Goal: Task Accomplishment & Management: Complete application form

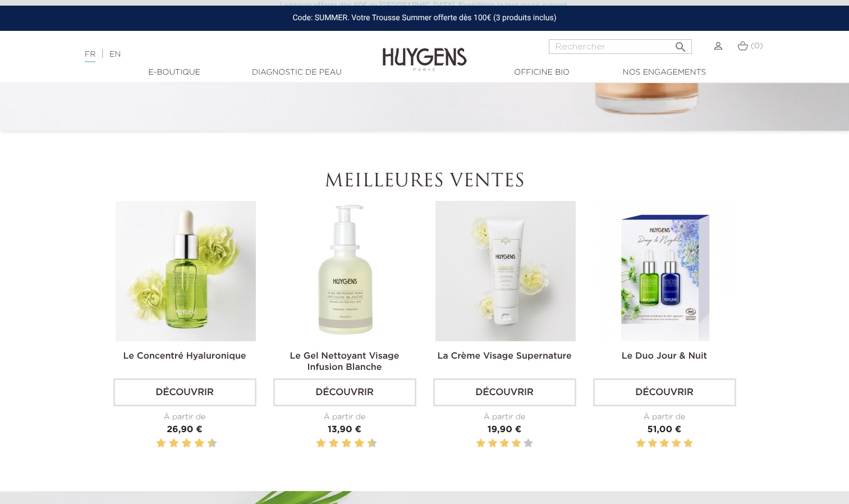
scroll to position [325, 0]
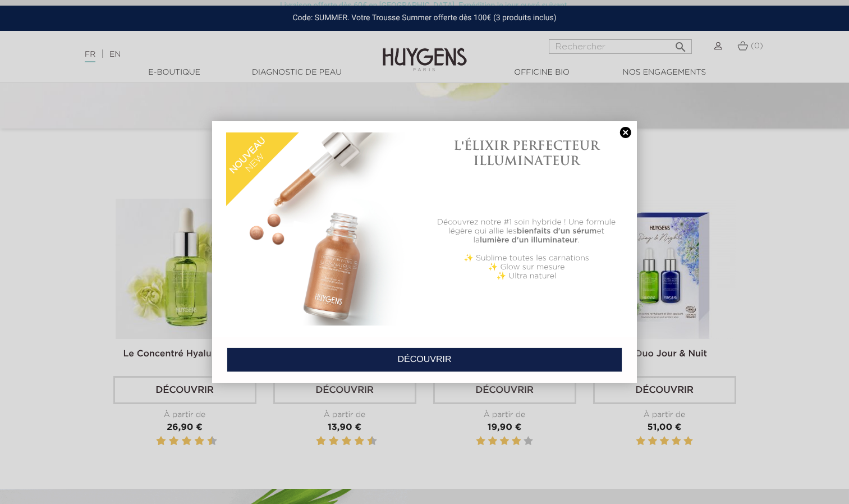
click at [624, 132] on link at bounding box center [626, 133] width 16 height 12
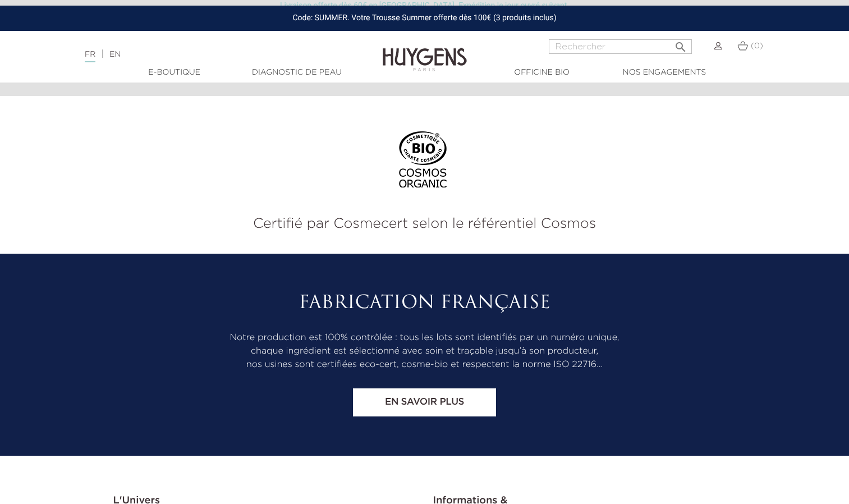
scroll to position [4674, 0]
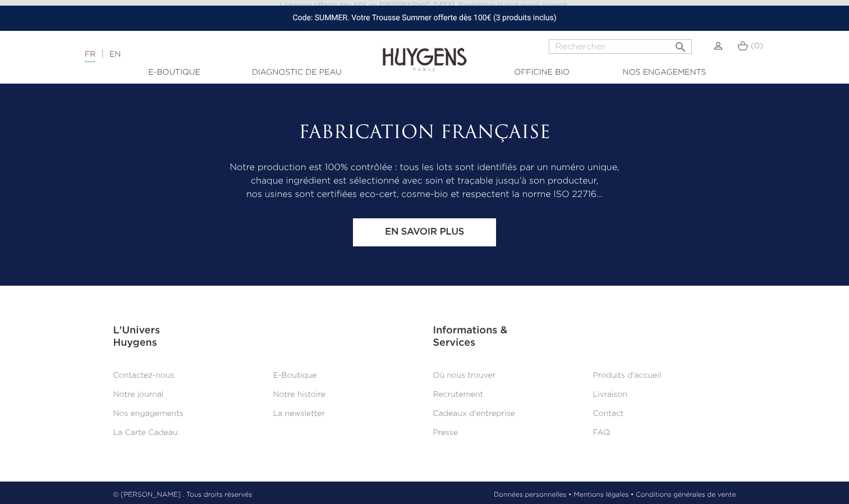
click at [444, 391] on link "Recrutement" at bounding box center [458, 394] width 50 height 8
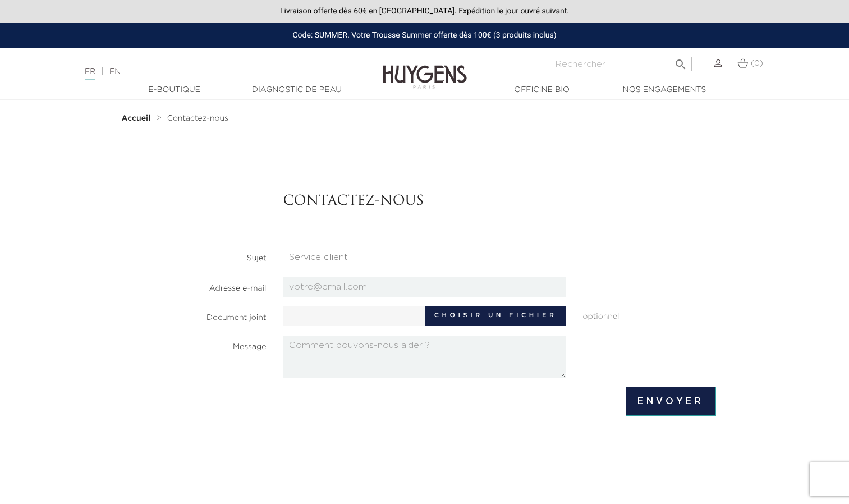
click at [350, 251] on select "Candidatures Boutiques Candidatures Siège Partenariats Relations Presse Service…" at bounding box center [424, 257] width 283 height 21
select select "3"
click at [283, 247] on select "Candidatures Boutiques Candidatures Siège Partenariats Relations Presse Service…" at bounding box center [424, 257] width 283 height 21
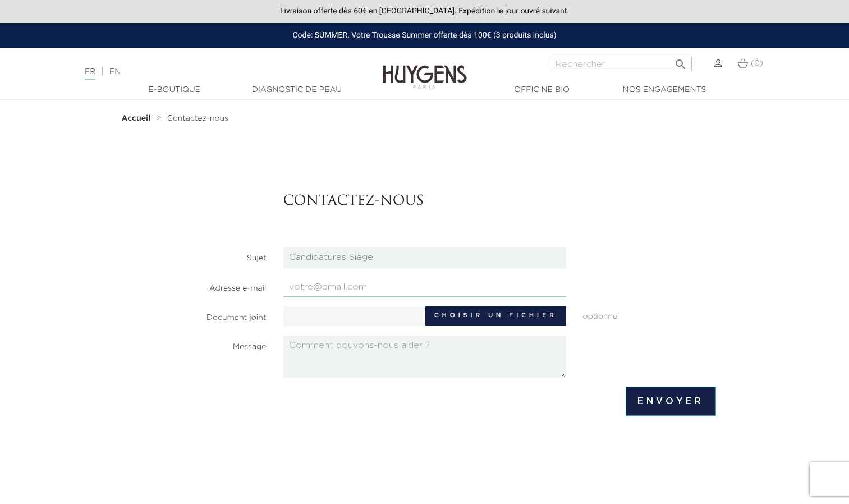
click at [355, 289] on input "email" at bounding box center [424, 287] width 283 height 20
type input "alice.angaud@gmail.com"
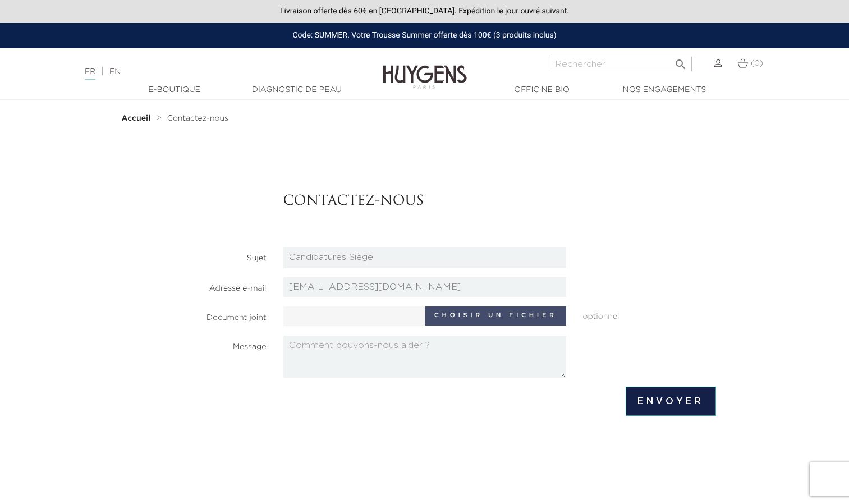
click at [444, 312] on label "Choisir un fichier" at bounding box center [495, 315] width 141 height 19
click at [444, 312] on input "Choisir un fichier" at bounding box center [388, 314] width 210 height 17
type input "C:\fakepath\CV Alice Angaud.pdf"
type input "CV Alice Angaud.pdf"
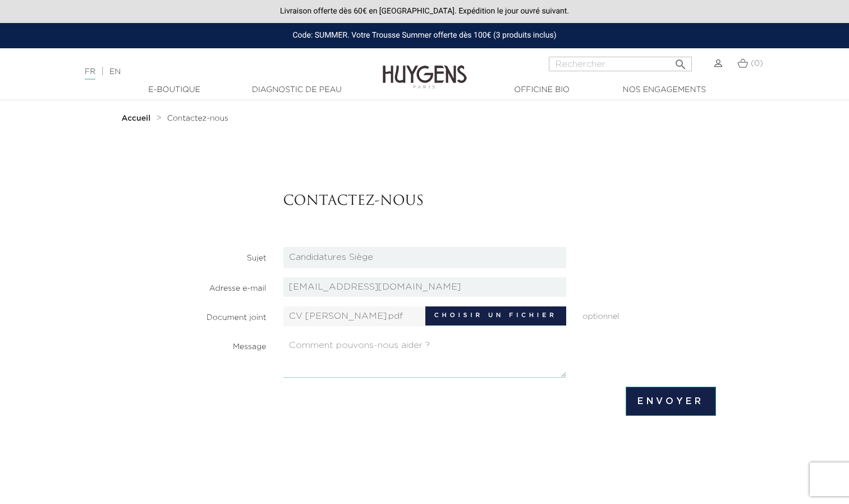
click at [357, 349] on textarea at bounding box center [424, 356] width 283 height 42
paste textarea "Madame, Monsieur, Ayant récemment achevé mon cursus d'ingénieure chimiste à l'E…"
drag, startPoint x: 338, startPoint y: 367, endPoint x: 302, endPoint y: 369, distance: 35.9
click at [302, 369] on textarea "Madame, Monsieur, Ayant récemment achevé mon cursus d'ingénieure chimiste à l'E…" at bounding box center [424, 356] width 283 height 42
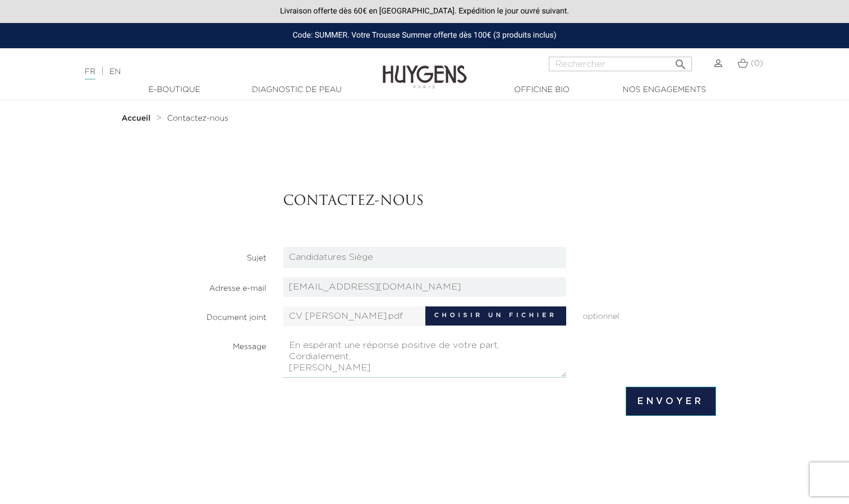
click at [344, 367] on textarea "Madame, Monsieur, Ayant récemment achevé mon cursus d'ingénieure chimiste à l'E…" at bounding box center [424, 356] width 283 height 42
click at [335, 363] on textarea "Madame, Monsieur, Ayant récemment achevé mon cursus d'ingénieure chimiste à l'E…" at bounding box center [424, 356] width 283 height 42
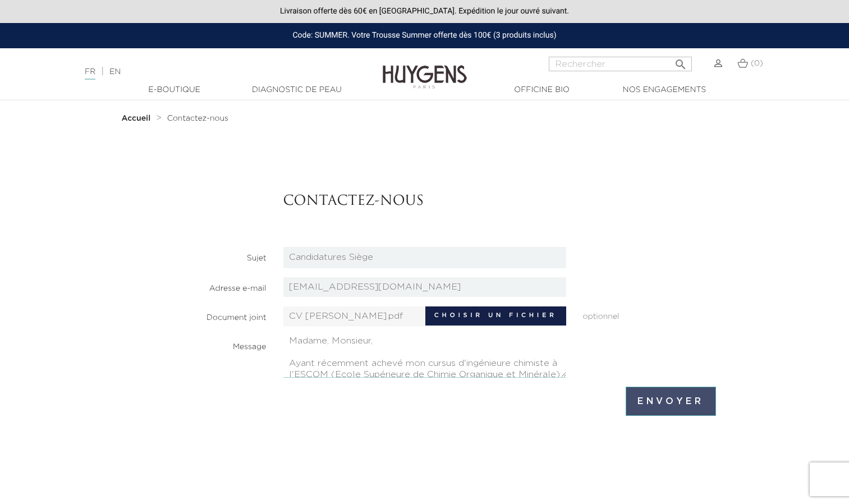
type textarea "Madame, Monsieur, Ayant récemment achevé mon cursus d'ingénieure chimiste à l'E…"
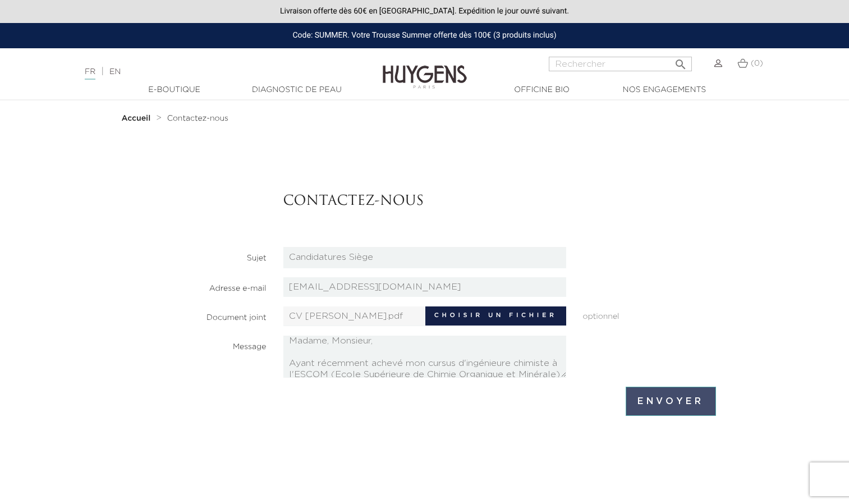
click at [653, 403] on input "Envoyer" at bounding box center [670, 401] width 90 height 29
